Goal: Navigation & Orientation: Find specific page/section

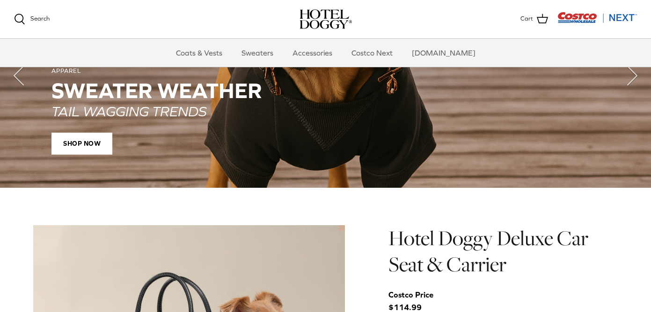
scroll to position [672, 0]
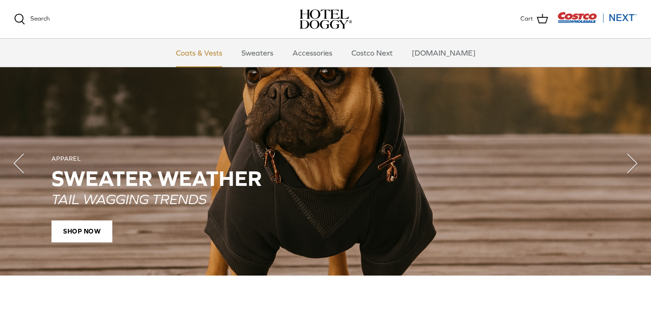
click at [228, 54] on link "Coats & Vests" at bounding box center [198, 53] width 63 height 28
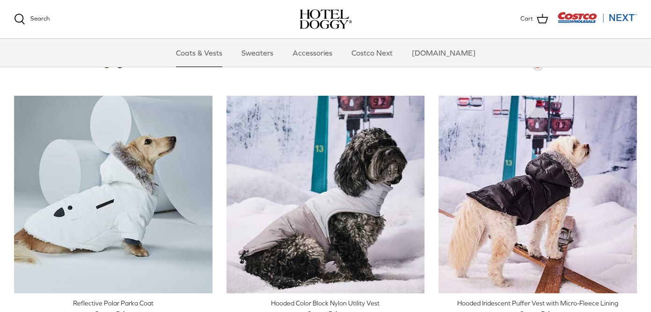
scroll to position [737, 0]
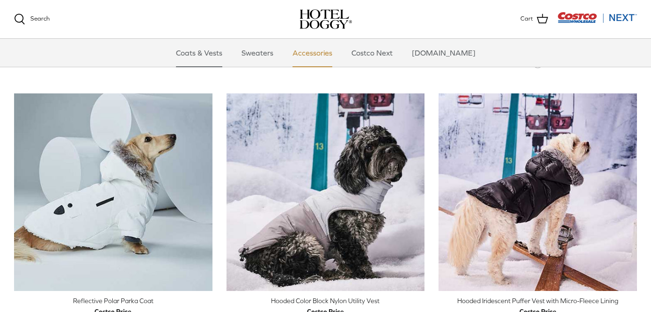
click at [336, 52] on link "Accessories" at bounding box center [312, 53] width 57 height 28
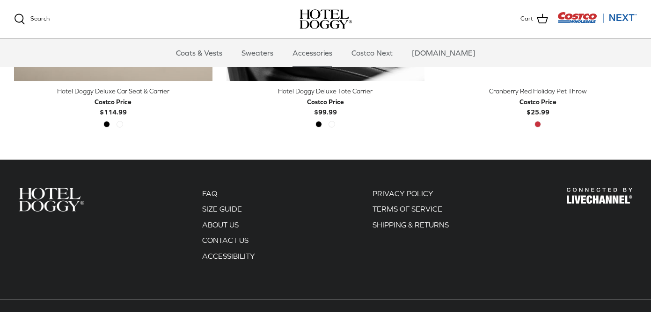
scroll to position [447, 0]
